Goal: Information Seeking & Learning: Learn about a topic

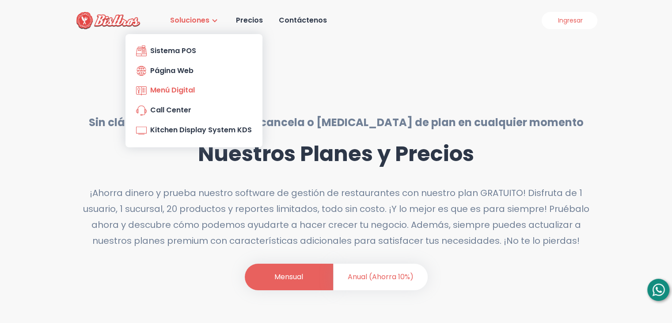
click at [176, 87] on div "Menú Digital" at bounding box center [165, 90] width 59 height 13
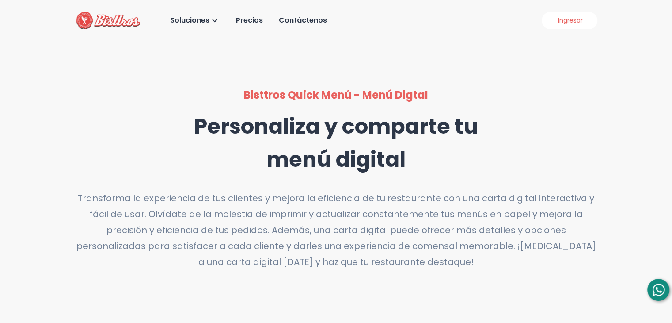
scroll to position [282, 0]
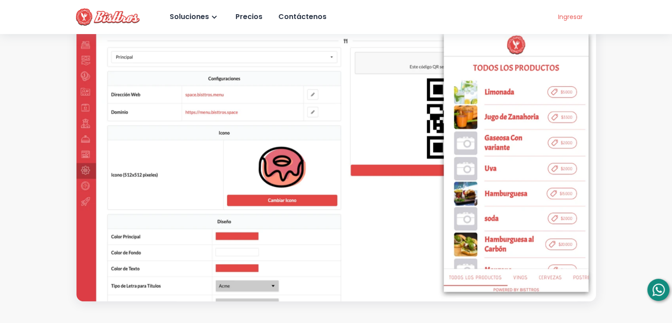
drag, startPoint x: 678, startPoint y: 69, endPoint x: 639, endPoint y: 48, distance: 44.9
click at [639, 48] on div "Bisttros Quick Menú - Menú Digtal Personaliza y comparte tu menú digital Transf…" at bounding box center [336, 53] width 672 height 496
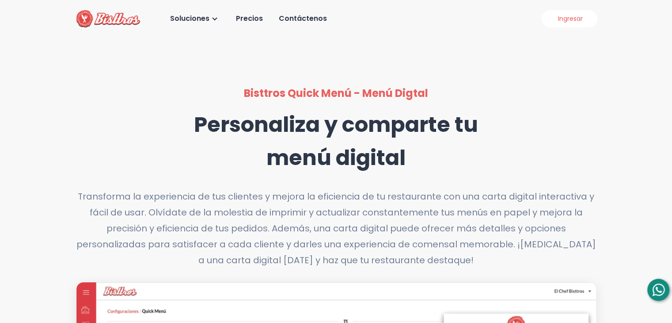
scroll to position [0, 0]
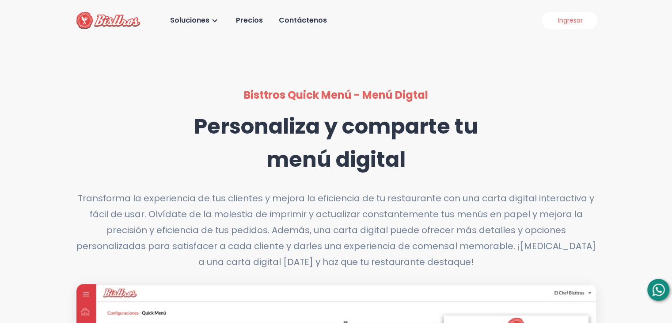
click at [517, 163] on div "Bisttros Quick Menú - Menú Digtal Personaliza y comparte tu menú digital Transf…" at bounding box center [336, 178] width 520 height 183
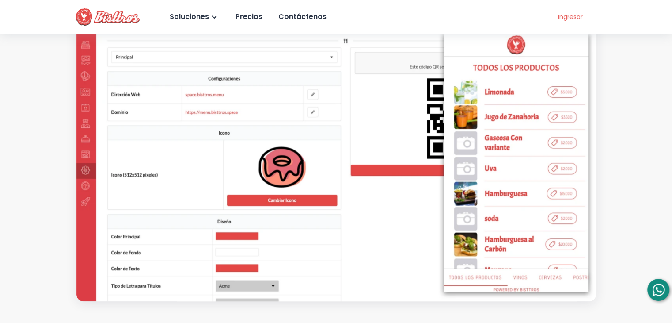
drag, startPoint x: 678, startPoint y: 147, endPoint x: 643, endPoint y: 88, distance: 68.4
click at [643, 88] on div "Bisttros Quick Menú - Menú Digtal Personaliza y comparte tu menú digital Transf…" at bounding box center [336, 53] width 672 height 496
drag, startPoint x: 677, startPoint y: 99, endPoint x: 635, endPoint y: 64, distance: 54.9
click at [635, 64] on div "Bisttros Quick Menú - Menú Digtal Personaliza y comparte tu menú digital Transf…" at bounding box center [336, 53] width 672 height 496
drag, startPoint x: 635, startPoint y: 64, endPoint x: 625, endPoint y: 202, distance: 137.8
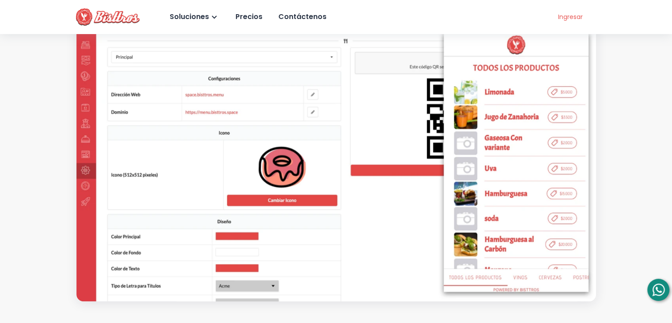
click at [625, 202] on div "Bisttros Quick Menú - Menú Digtal Personaliza y comparte tu menú digital Transf…" at bounding box center [336, 53] width 672 height 496
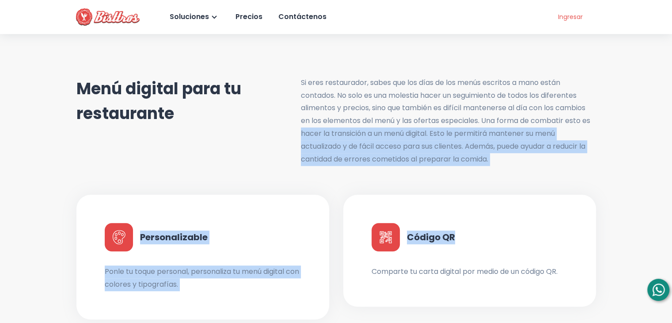
drag, startPoint x: 665, startPoint y: 217, endPoint x: 678, endPoint y: 122, distance: 95.5
click at [241, 20] on div "Precios" at bounding box center [248, 17] width 29 height 13
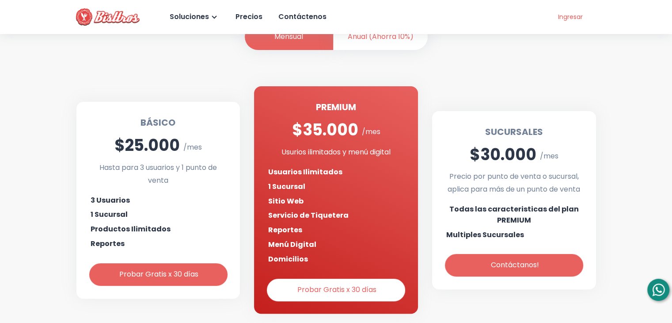
scroll to position [265, 0]
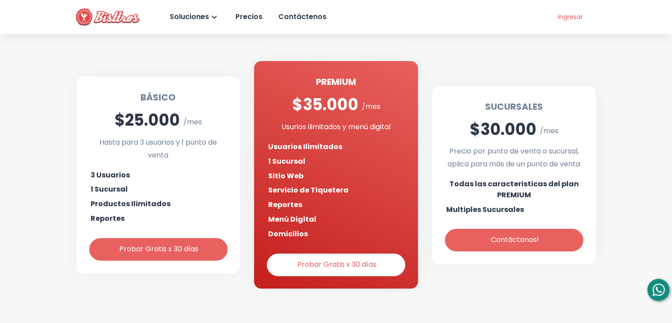
click at [343, 221] on div "Menú Digital" at bounding box center [336, 219] width 136 height 11
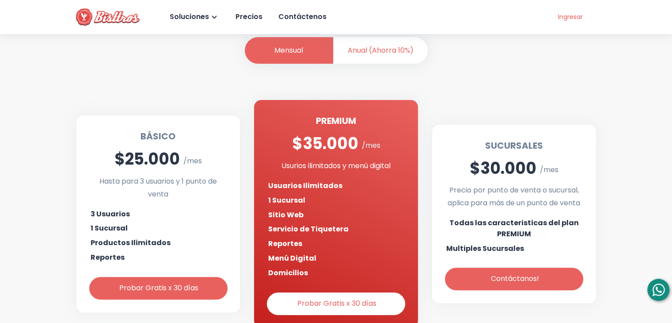
scroll to position [227, 0]
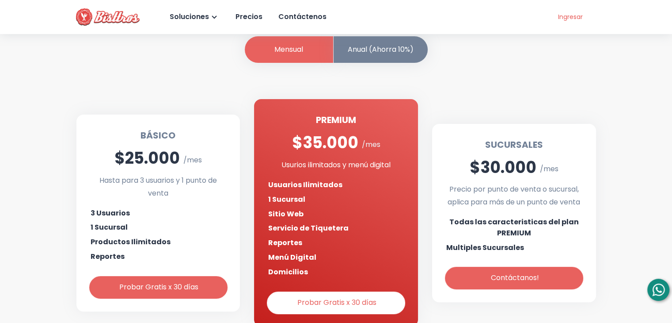
click at [367, 45] on li "Anual (Ahorra 10%)" at bounding box center [381, 49] width 94 height 27
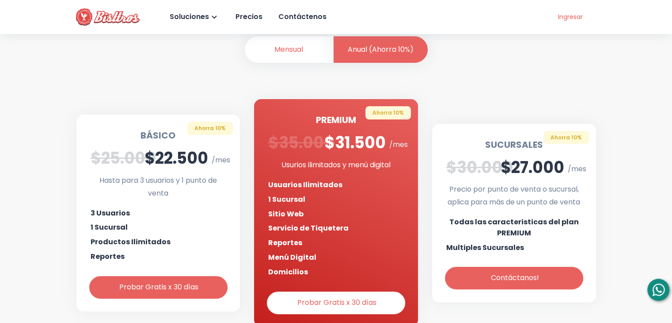
click at [373, 160] on div "Usurios ilimitados y menú digital" at bounding box center [336, 165] width 136 height 13
click at [376, 168] on div "Usurios ilimitados y menú digital" at bounding box center [336, 165] width 136 height 13
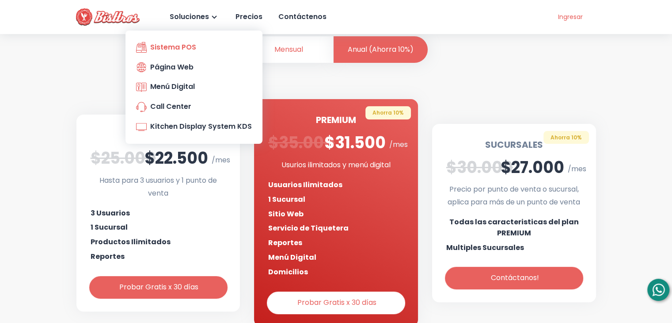
click at [183, 49] on div "Sistema POS" at bounding box center [166, 47] width 60 height 13
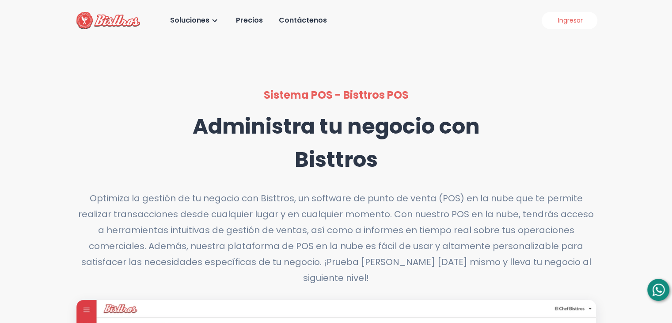
click at [279, 214] on div "Optimiza la gestión de tu negocio con Bisttros, un software de punto de venta (…" at bounding box center [336, 237] width 520 height 95
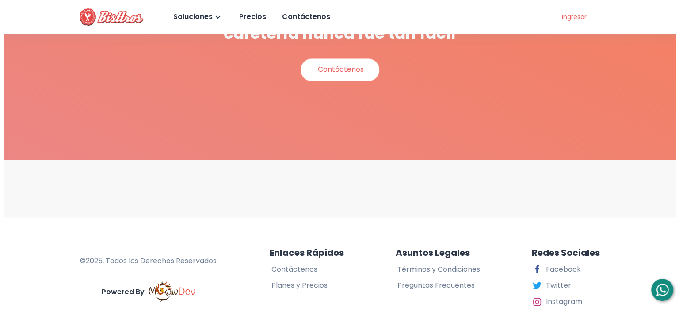
scroll to position [1518, 0]
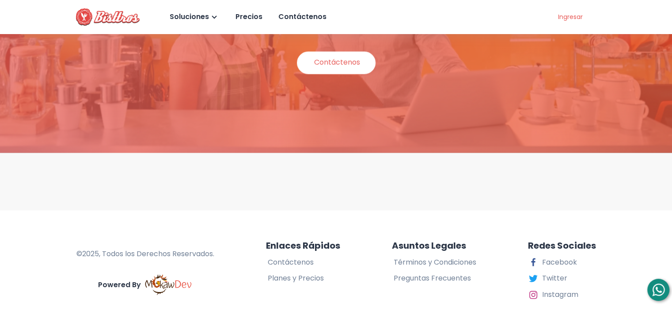
click at [297, 19] on div "Contáctenos" at bounding box center [302, 17] width 50 height 13
